Goal: Navigation & Orientation: Find specific page/section

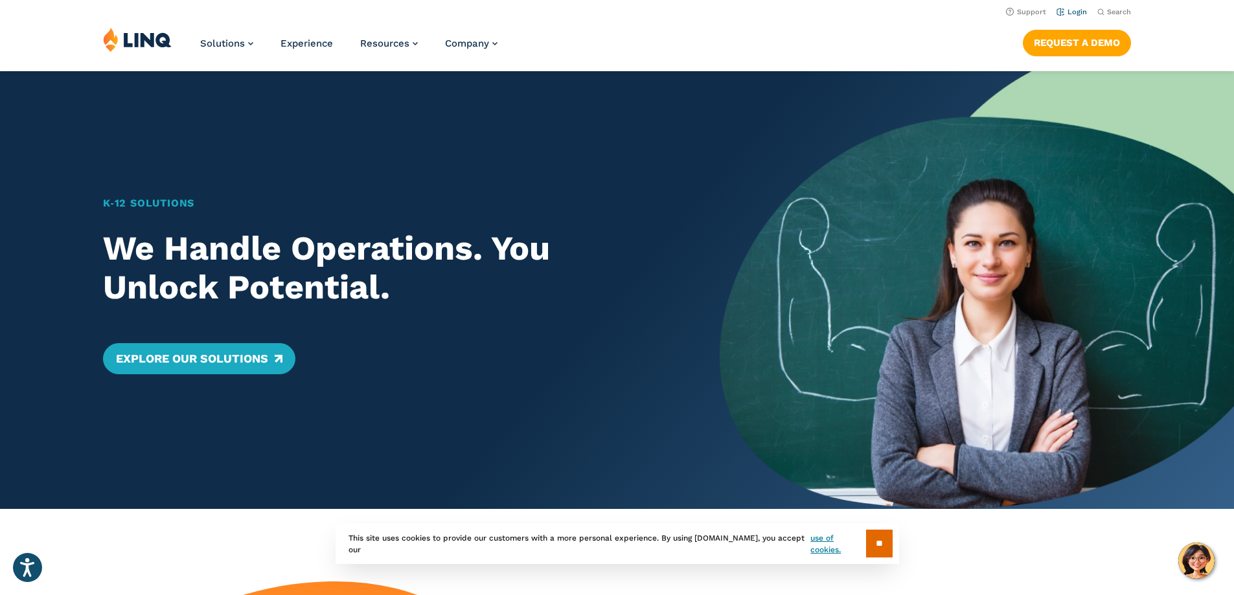
click at [1071, 10] on link "Login" at bounding box center [1071, 12] width 30 height 8
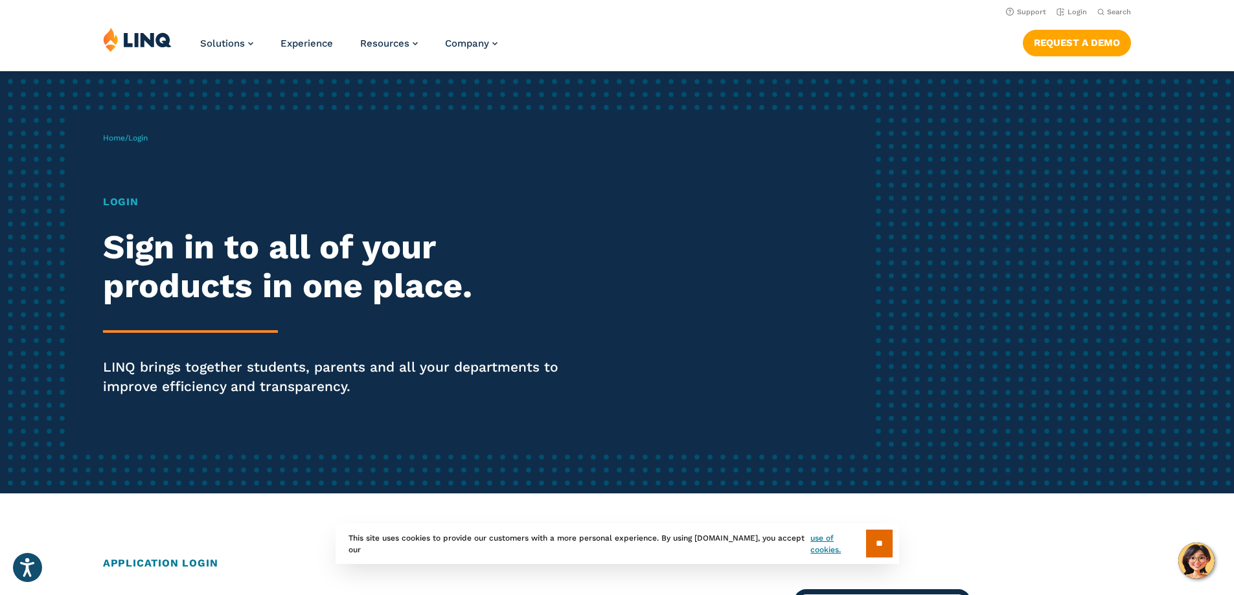
click at [121, 203] on h1 "Login" at bounding box center [340, 202] width 475 height 16
click at [141, 134] on span "Login" at bounding box center [137, 137] width 19 height 9
click at [148, 138] on span "Login" at bounding box center [137, 137] width 19 height 9
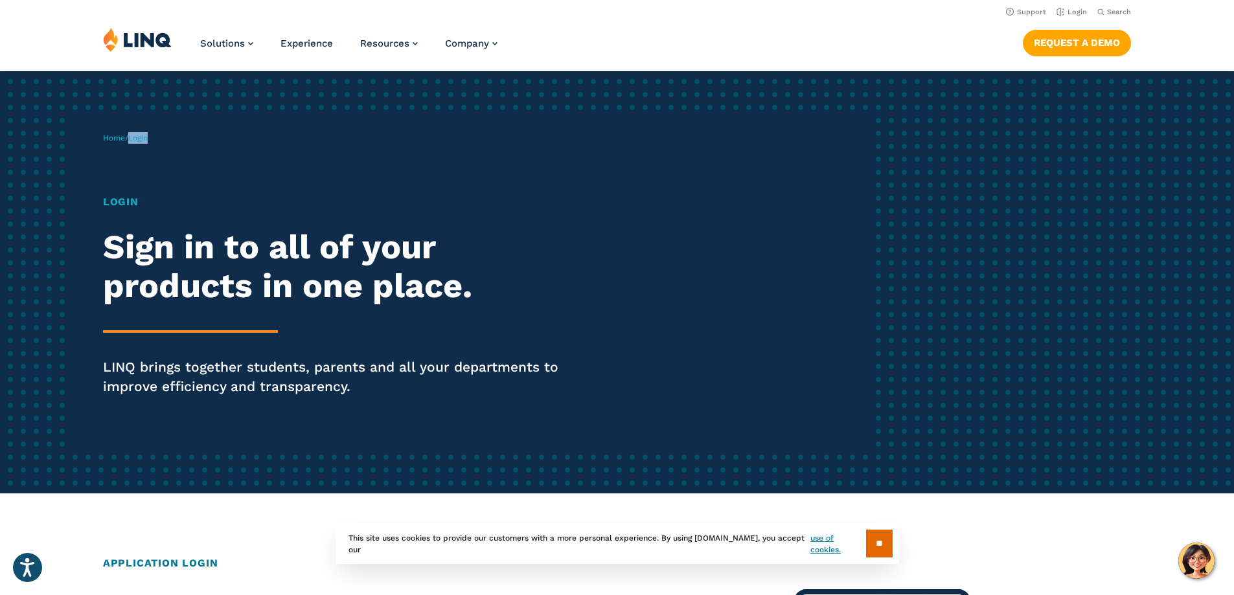
click at [148, 138] on span "Login" at bounding box center [137, 137] width 19 height 9
click at [132, 205] on h1 "Login" at bounding box center [340, 202] width 475 height 16
click at [129, 203] on h1 "Login" at bounding box center [340, 202] width 475 height 16
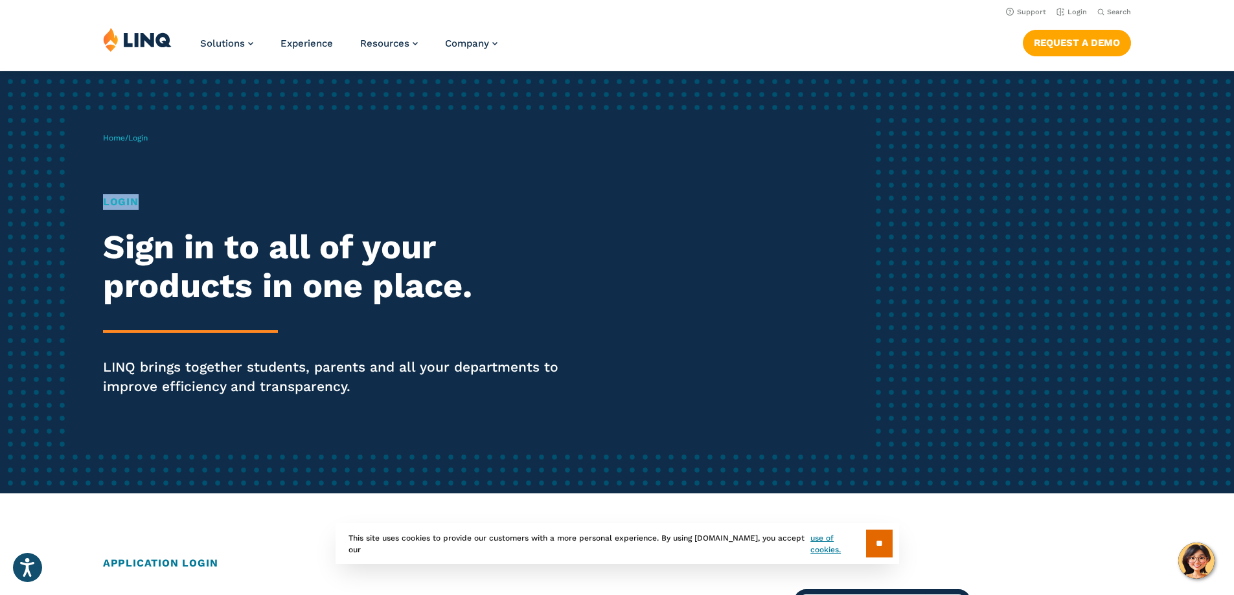
click at [129, 203] on h1 "Login" at bounding box center [340, 202] width 475 height 16
click at [1073, 10] on link "Login" at bounding box center [1071, 12] width 30 height 8
click at [885, 541] on input "**" at bounding box center [879, 544] width 27 height 28
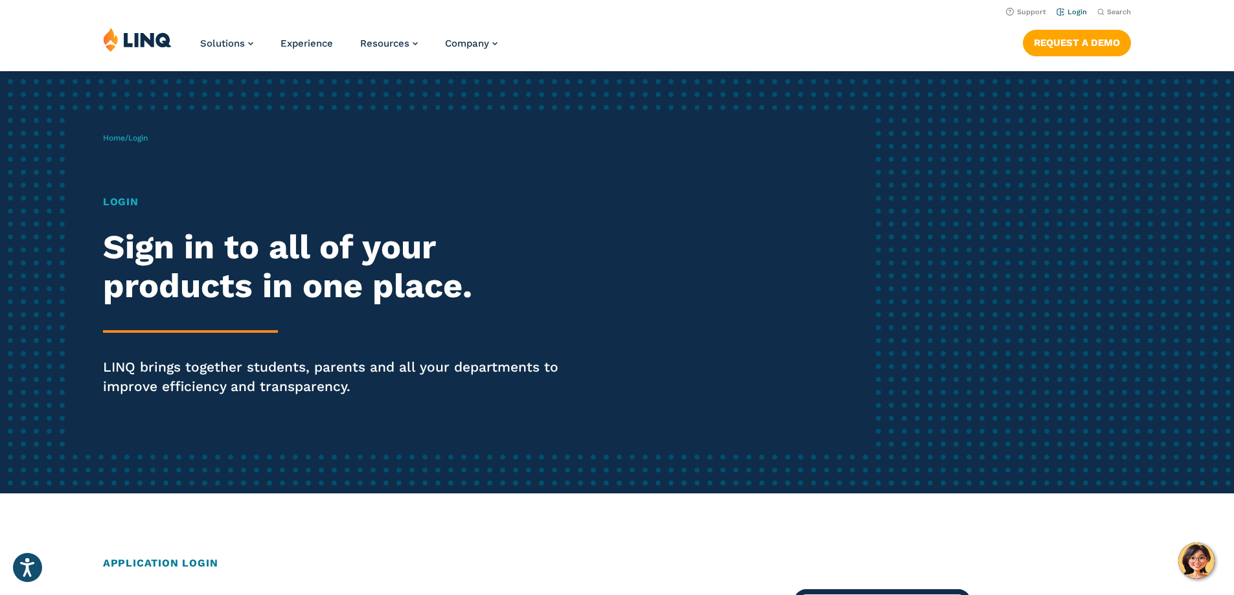
click at [1071, 12] on link "Login" at bounding box center [1071, 12] width 30 height 8
